Goal: Task Accomplishment & Management: Manage account settings

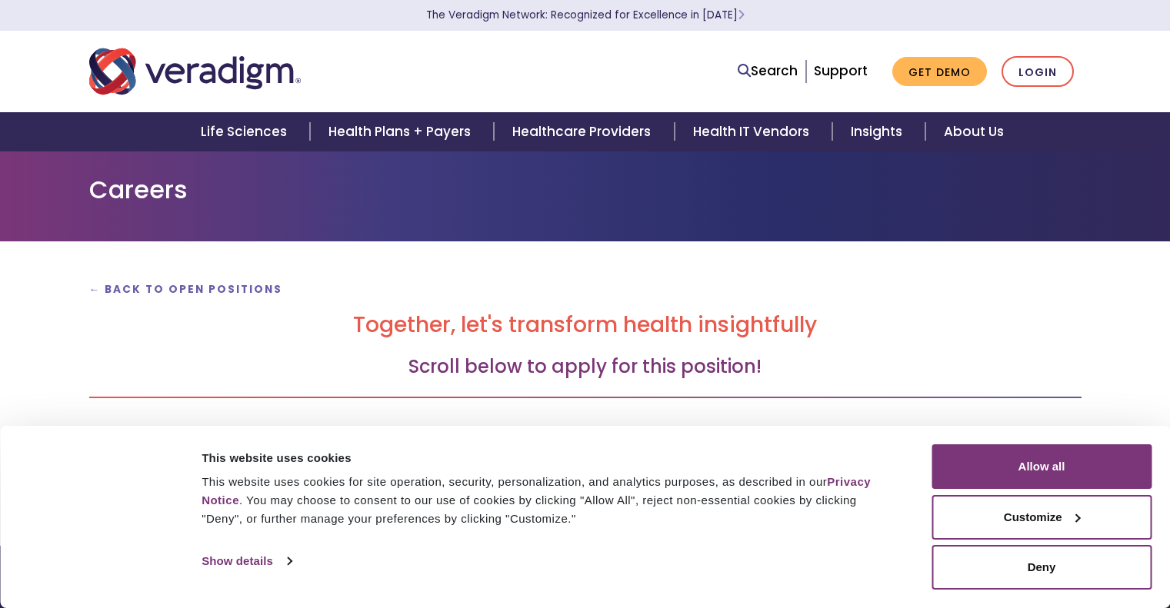
click at [1037, 464] on button "Allow all" at bounding box center [1042, 467] width 220 height 45
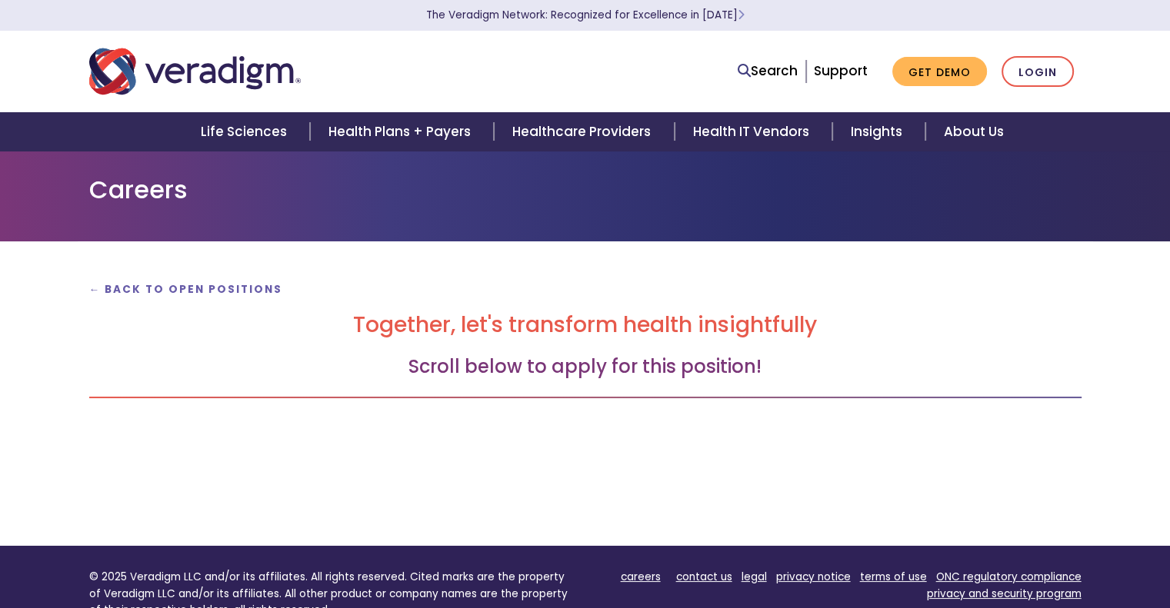
scroll to position [23, 0]
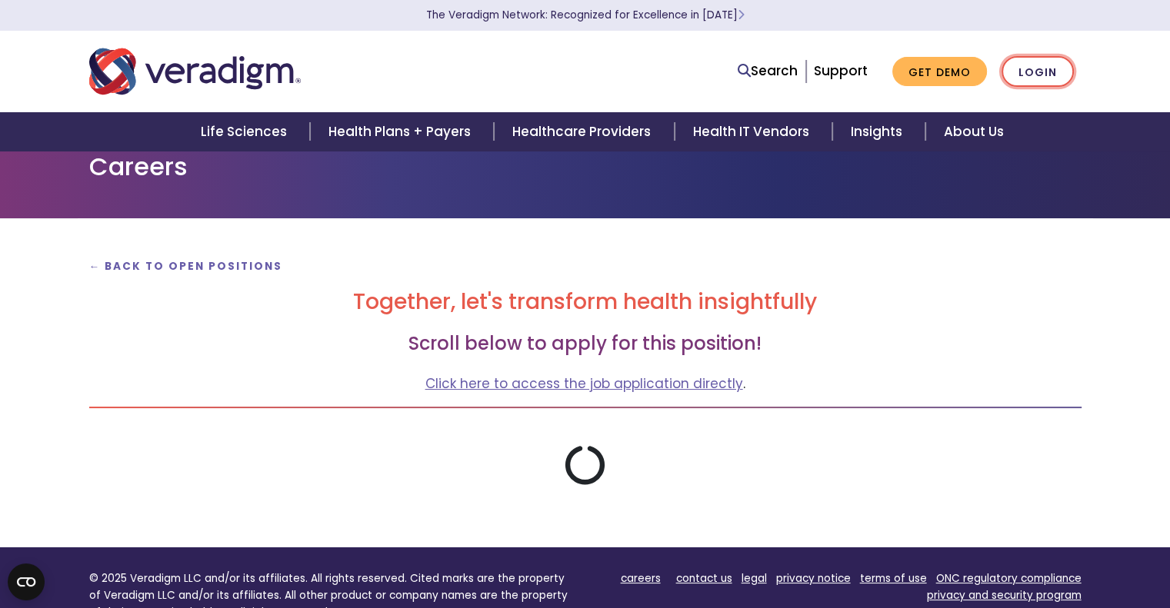
click at [1045, 56] on link "Login" at bounding box center [1038, 72] width 72 height 32
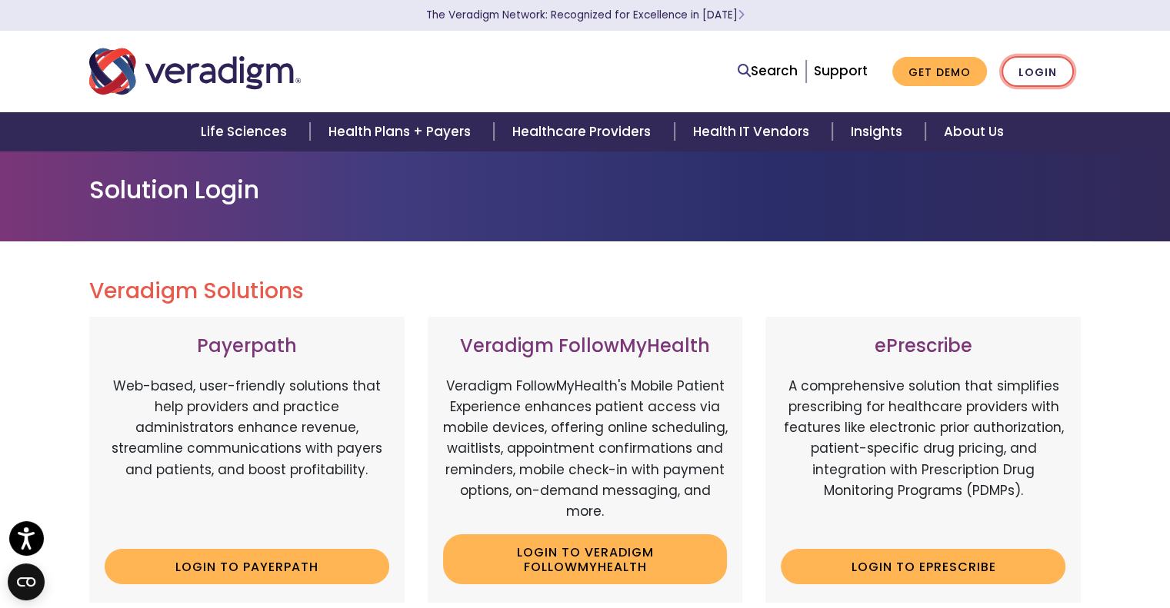
click at [1045, 73] on link "Login" at bounding box center [1038, 72] width 72 height 32
click at [1046, 92] on div "Search Support Get Demo Login" at bounding box center [585, 71] width 1015 height 51
click at [1043, 76] on link "Login" at bounding box center [1038, 72] width 72 height 32
click at [1042, 78] on link "Login" at bounding box center [1038, 72] width 72 height 32
click at [1036, 69] on link "Login" at bounding box center [1038, 72] width 72 height 32
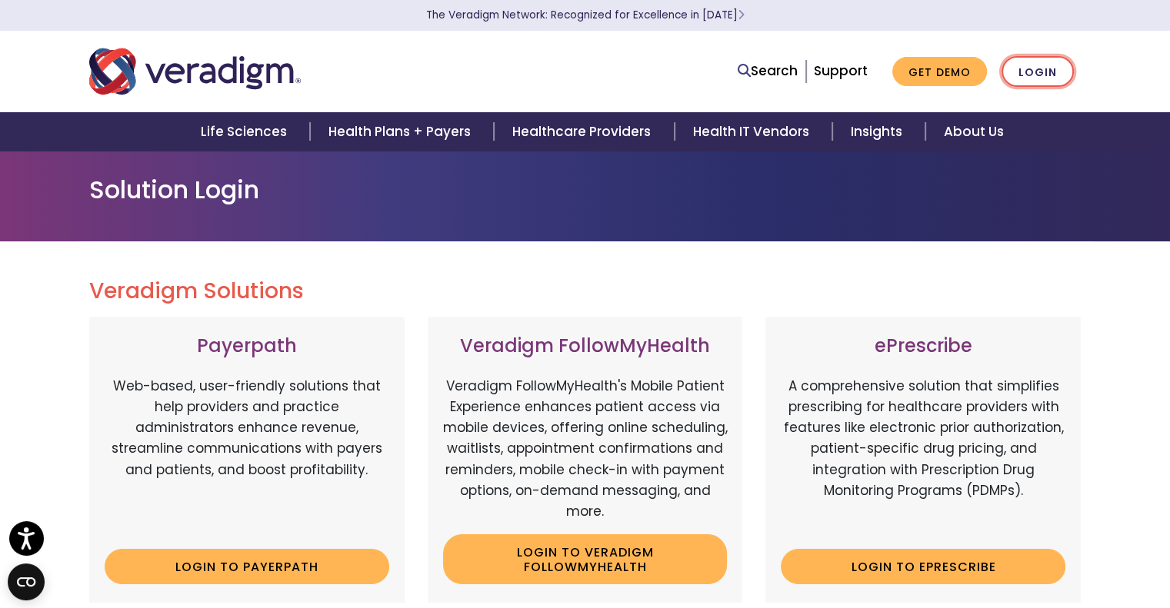
click at [1058, 76] on link "Login" at bounding box center [1038, 72] width 72 height 32
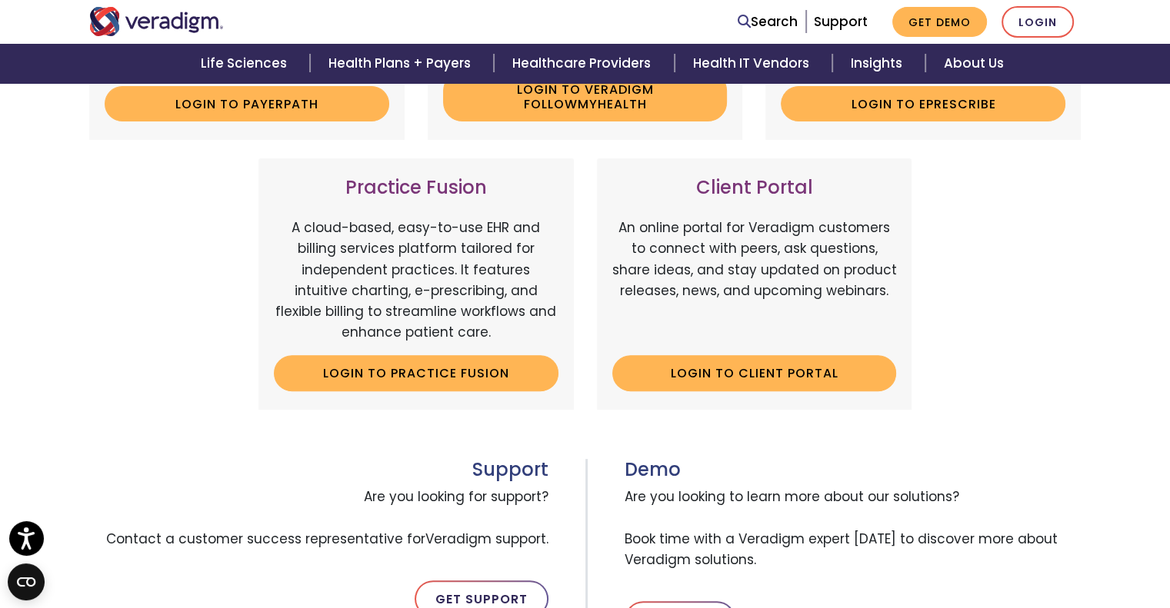
scroll to position [464, 0]
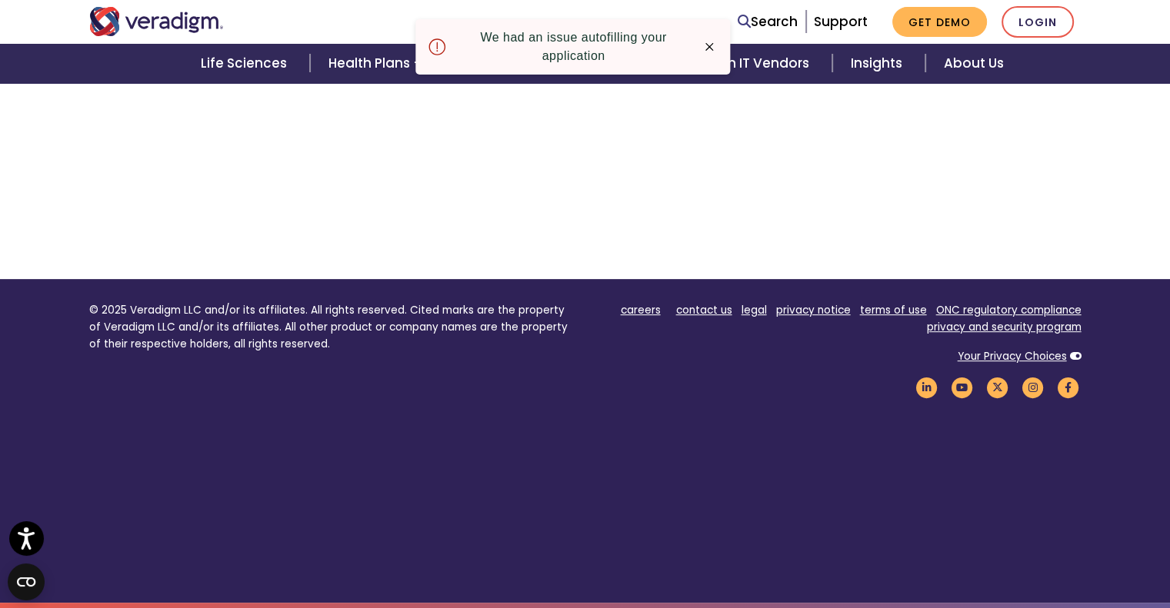
scroll to position [578, 0]
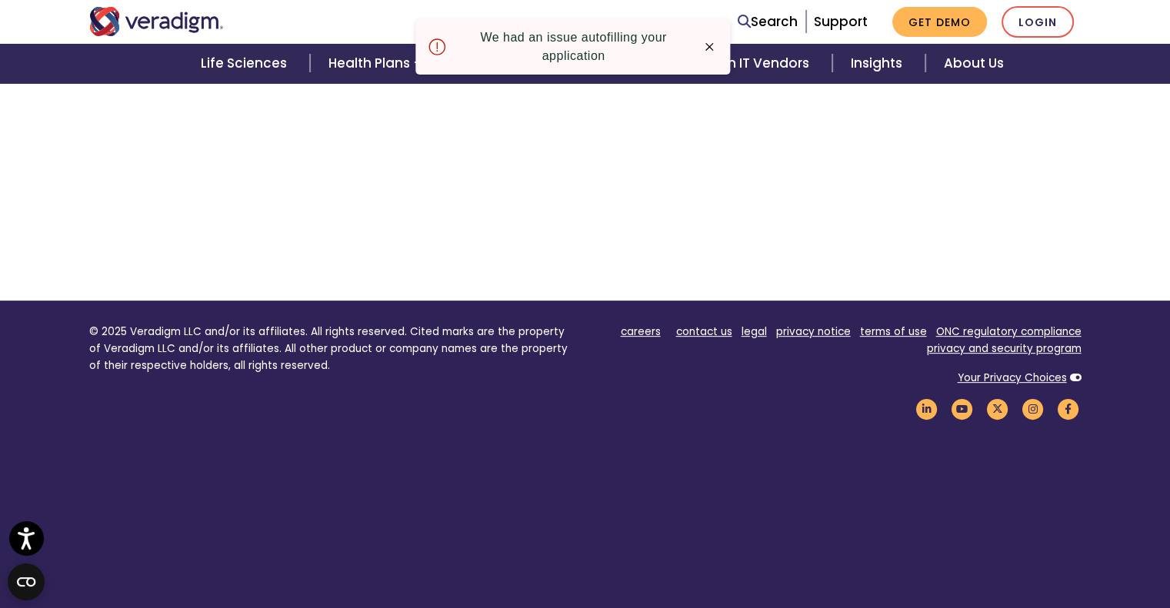
click at [715, 52] on icon "button" at bounding box center [709, 46] width 15 height 15
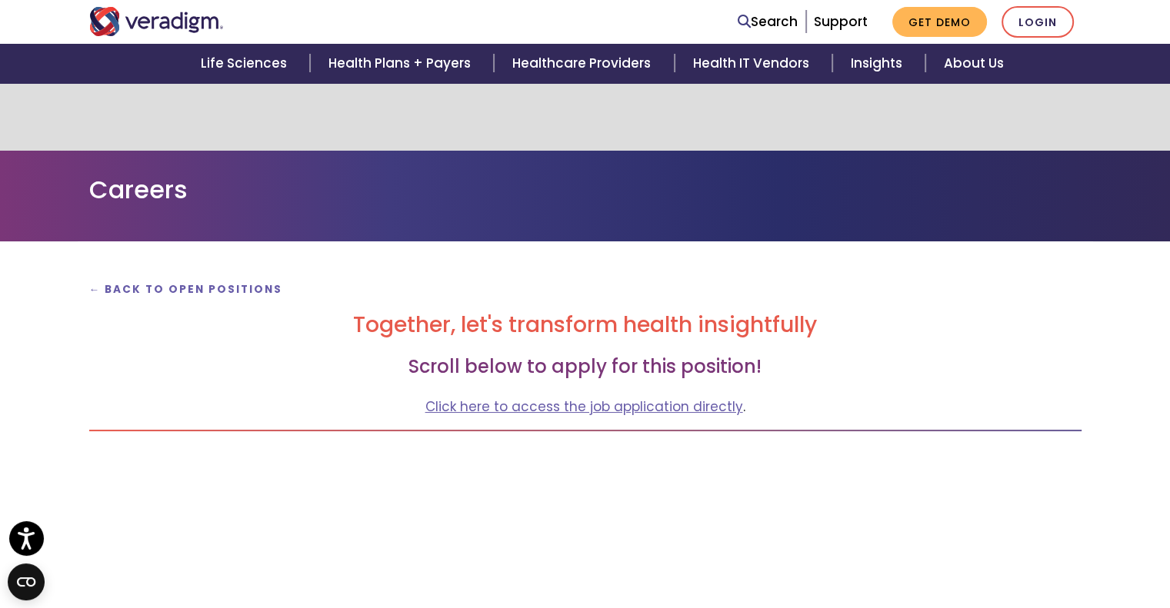
scroll to position [168, 0]
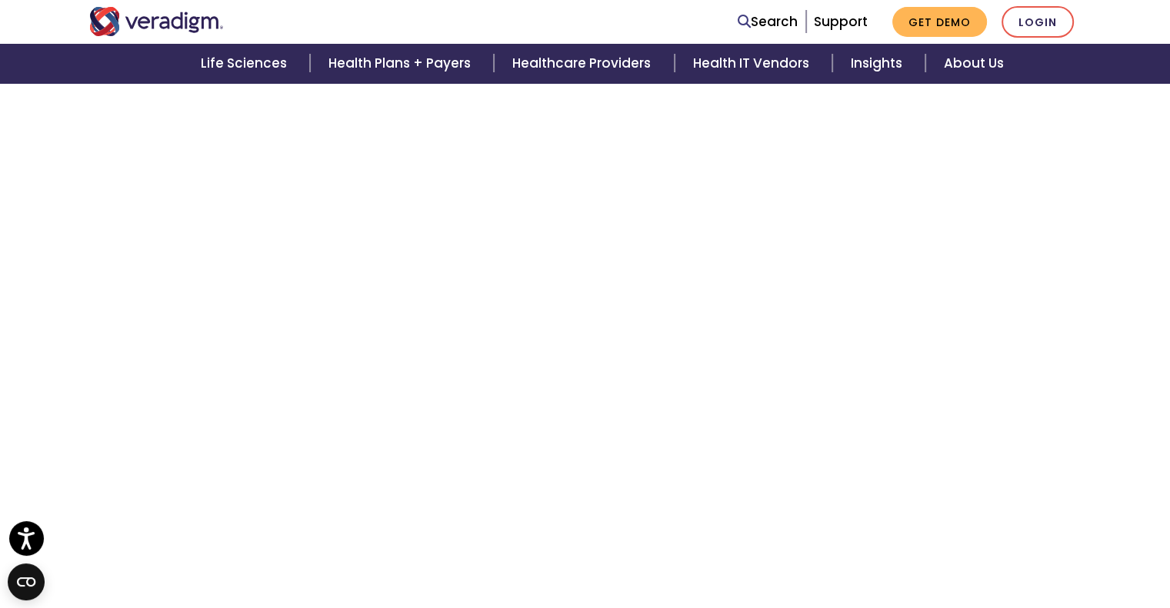
scroll to position [385, 0]
